Goal: Information Seeking & Learning: Find specific page/section

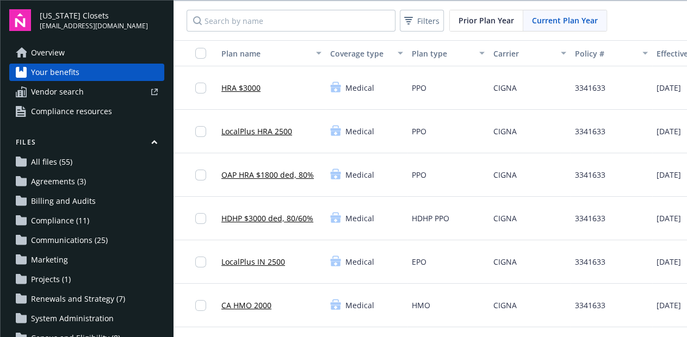
click at [71, 92] on span "Vendor search" at bounding box center [57, 91] width 53 height 17
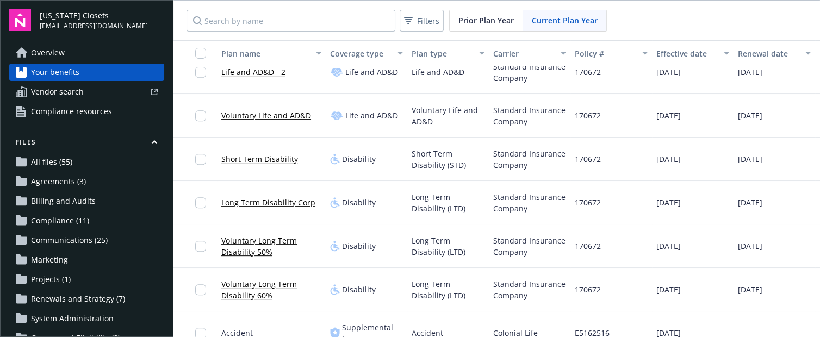
scroll to position [653, 0]
